Goal: Navigation & Orientation: Understand site structure

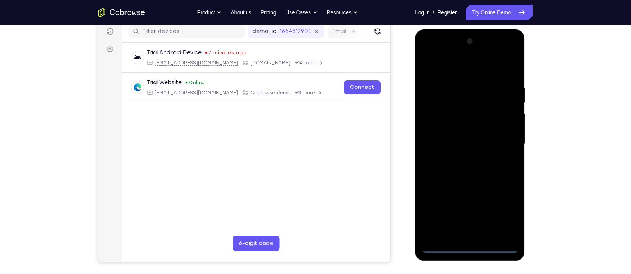
scroll to position [99, 0]
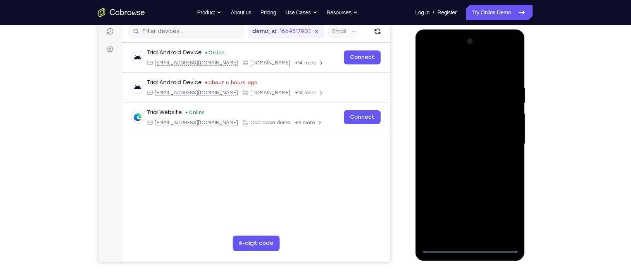
click at [470, 247] on div at bounding box center [470, 143] width 98 height 217
click at [503, 214] on div at bounding box center [470, 143] width 98 height 217
click at [457, 69] on div at bounding box center [470, 143] width 98 height 217
click at [506, 141] on div at bounding box center [470, 143] width 98 height 217
click at [462, 158] on div at bounding box center [470, 143] width 98 height 217
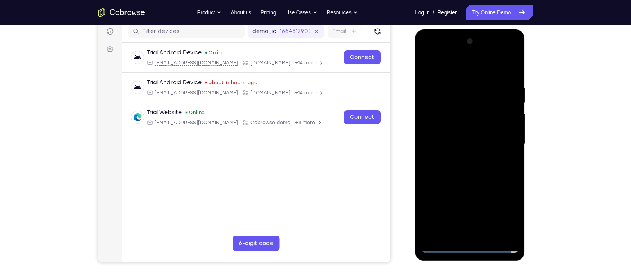
click at [453, 132] on div at bounding box center [470, 143] width 98 height 217
click at [467, 178] on div at bounding box center [470, 143] width 98 height 217
click at [490, 82] on div at bounding box center [470, 143] width 98 height 217
drag, startPoint x: 450, startPoint y: 162, endPoint x: 507, endPoint y: 163, distance: 57.0
click at [507, 163] on div at bounding box center [470, 143] width 98 height 217
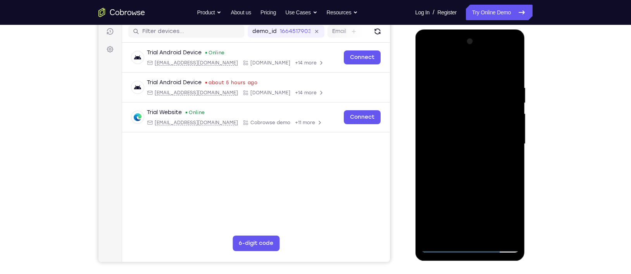
click at [513, 66] on div at bounding box center [470, 143] width 98 height 217
click at [460, 88] on div at bounding box center [470, 143] width 98 height 217
click at [509, 71] on div at bounding box center [470, 143] width 98 height 217
drag, startPoint x: 492, startPoint y: 75, endPoint x: 498, endPoint y: 211, distance: 135.5
click at [498, 211] on div at bounding box center [470, 143] width 98 height 217
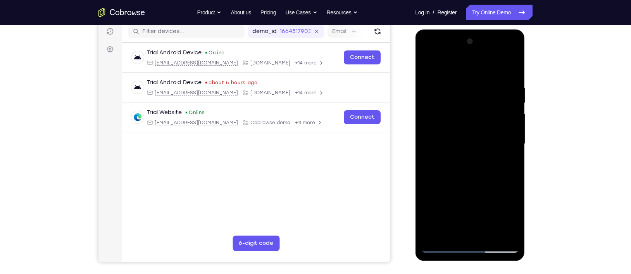
click at [505, 238] on div at bounding box center [470, 143] width 98 height 217
click at [470, 69] on div at bounding box center [470, 143] width 98 height 217
click at [459, 133] on div at bounding box center [470, 143] width 98 height 217
click at [444, 246] on div at bounding box center [470, 143] width 98 height 217
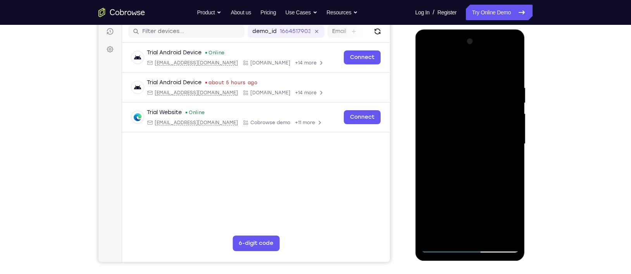
click at [513, 71] on div at bounding box center [470, 143] width 98 height 217
click at [515, 56] on div at bounding box center [470, 143] width 98 height 217
click at [484, 92] on div at bounding box center [470, 143] width 98 height 217
click at [462, 53] on div at bounding box center [470, 143] width 98 height 217
click at [441, 116] on div at bounding box center [470, 143] width 98 height 217
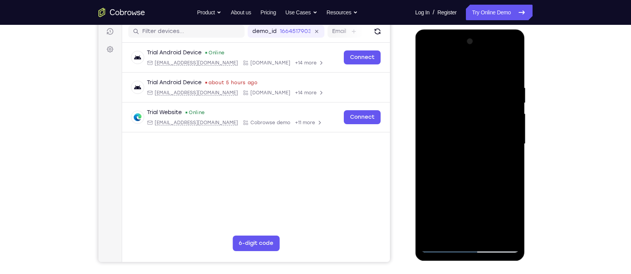
click at [465, 159] on div at bounding box center [470, 143] width 98 height 217
click at [474, 137] on div at bounding box center [470, 143] width 98 height 217
click at [463, 142] on div at bounding box center [470, 143] width 98 height 217
click at [458, 164] on div at bounding box center [470, 143] width 98 height 217
click at [480, 167] on div at bounding box center [470, 143] width 98 height 217
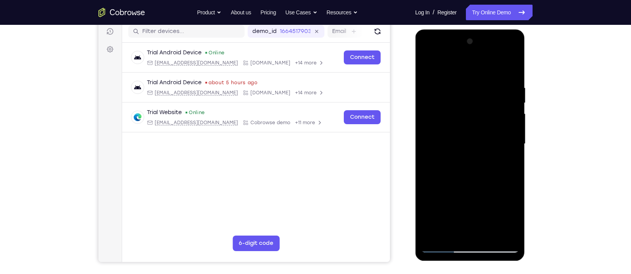
click at [480, 167] on div at bounding box center [470, 143] width 98 height 217
click at [457, 166] on div at bounding box center [470, 143] width 98 height 217
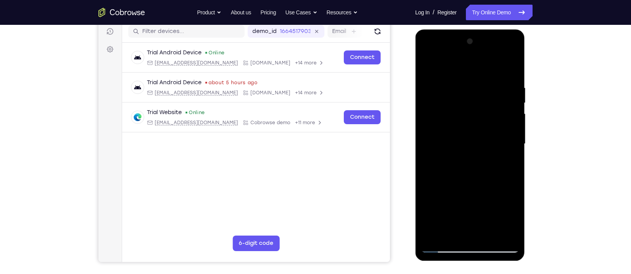
click at [457, 166] on div at bounding box center [470, 143] width 98 height 217
